Goal: Check status: Check status

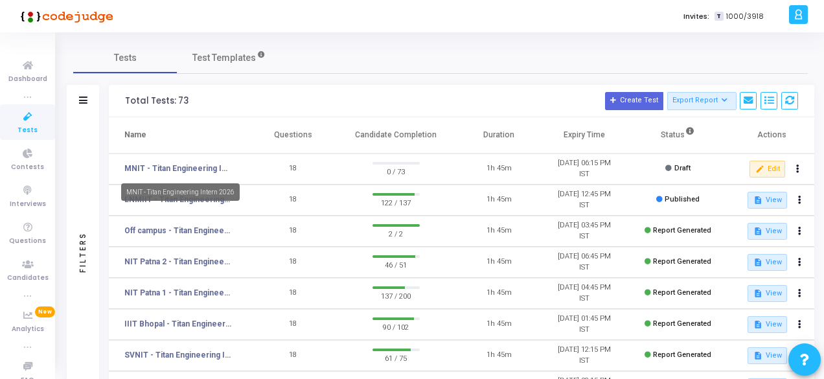
click at [186, 165] on link "MNIT - Titan Engineering Intern 2026" at bounding box center [178, 169] width 108 height 12
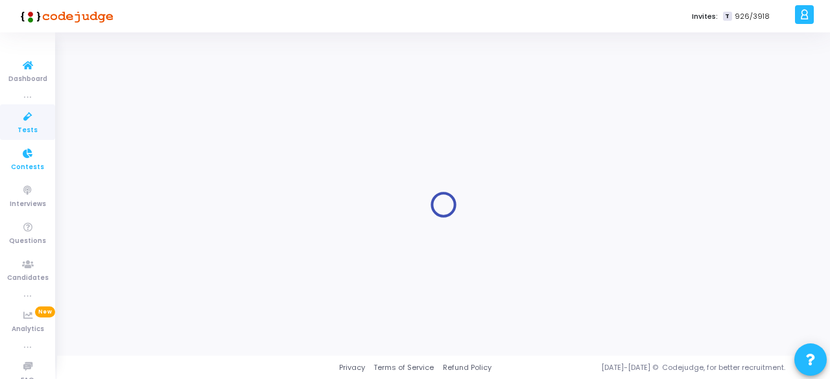
type input "MNIT - Titan Engineering Intern 2026"
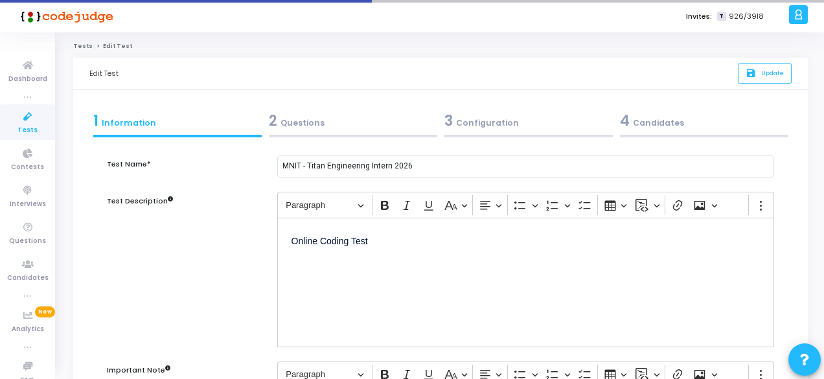
click at [19, 124] on icon at bounding box center [27, 117] width 27 height 16
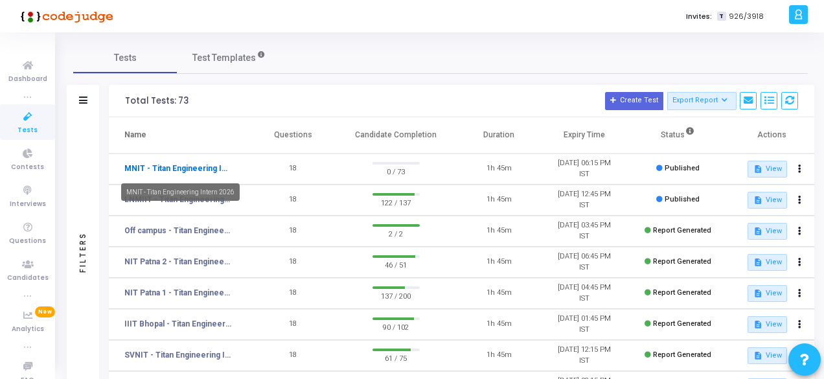
click at [189, 172] on link "MNIT - Titan Engineering Intern 2026" at bounding box center [178, 169] width 108 height 12
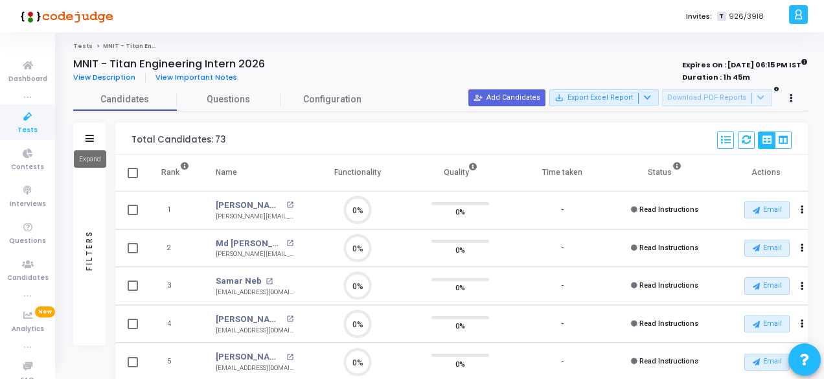
click at [87, 141] on icon at bounding box center [90, 138] width 8 height 7
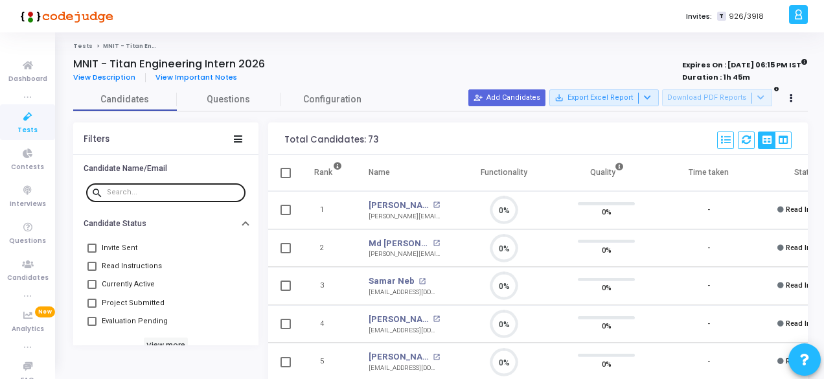
click at [154, 185] on div at bounding box center [174, 191] width 134 height 21
paste input "[PERSON_NAME]"
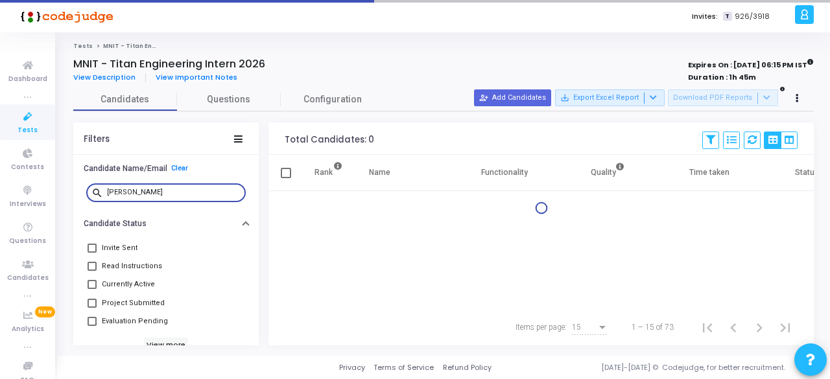
type input "[PERSON_NAME]"
